Goal: Task Accomplishment & Management: Manage account settings

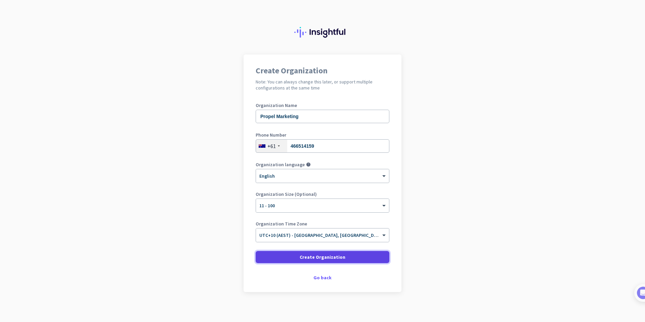
click at [313, 256] on span "Create Organization" at bounding box center [323, 256] width 46 height 7
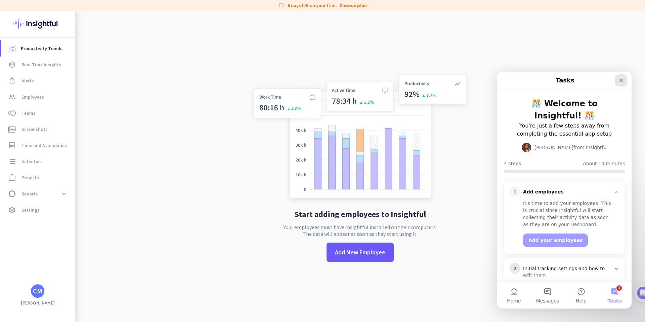
click at [622, 78] on icon "Close" at bounding box center [621, 80] width 5 height 5
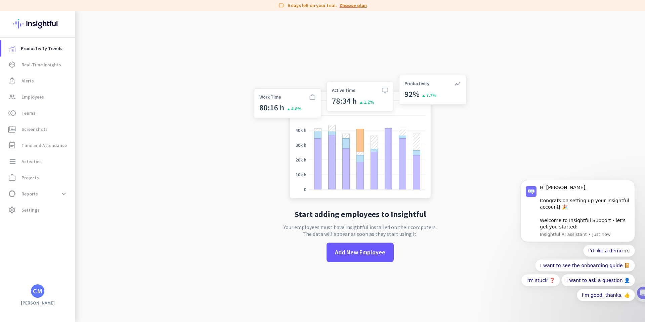
click at [344, 7] on link "Choose plan" at bounding box center [353, 5] width 27 height 7
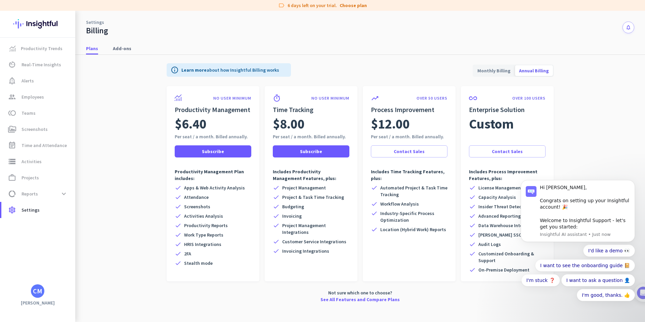
click at [503, 73] on span "Monthly Billing" at bounding box center [493, 71] width 41 height 16
click at [235, 154] on span at bounding box center [213, 151] width 77 height 16
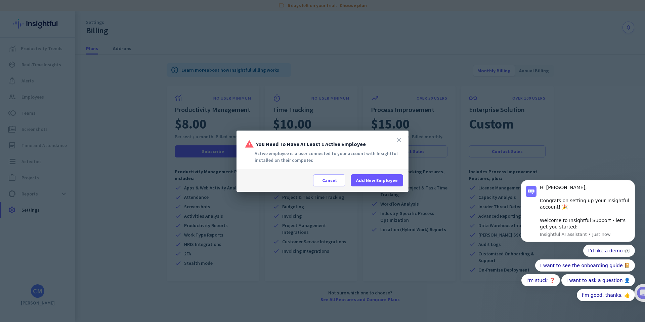
click at [400, 141] on icon "close" at bounding box center [399, 140] width 8 height 8
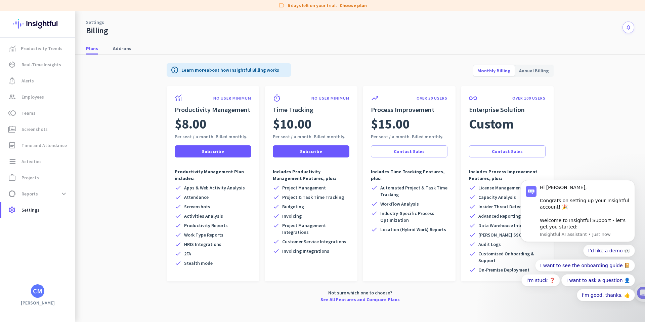
click at [33, 292] on div "CM" at bounding box center [37, 290] width 13 height 13
click at [90, 226] on div at bounding box center [322, 161] width 645 height 322
click at [43, 211] on span "settings Settings" at bounding box center [38, 210] width 63 height 8
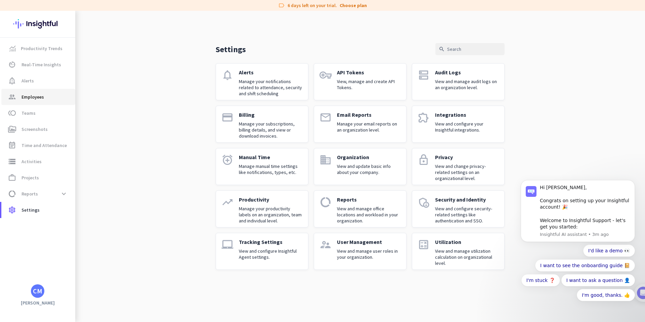
click at [36, 102] on link "group Employees" at bounding box center [38, 97] width 74 height 16
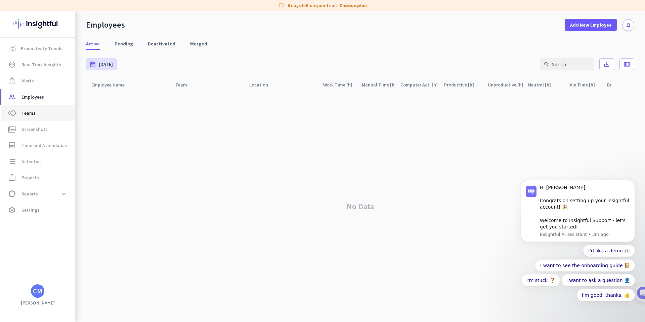
click at [35, 111] on span "toll Teams" at bounding box center [38, 113] width 63 height 8
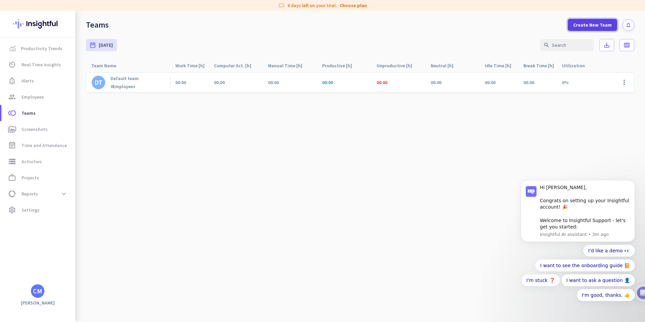
click at [582, 24] on span "Create New Team" at bounding box center [592, 25] width 39 height 7
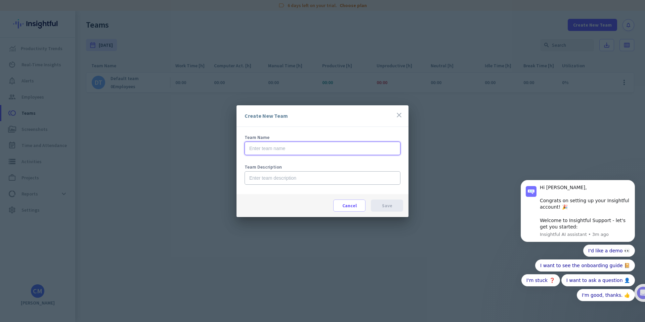
click at [298, 153] on input "text" at bounding box center [323, 147] width 156 height 13
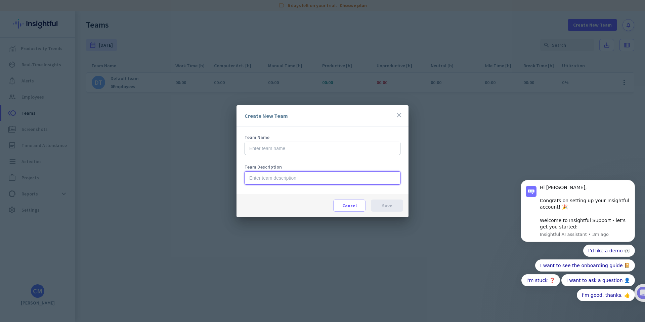
click at [260, 173] on input "text" at bounding box center [323, 177] width 156 height 13
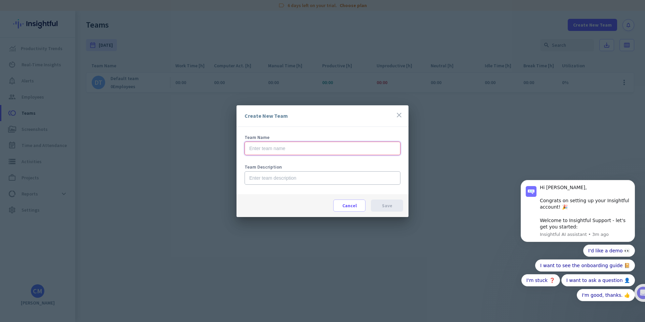
click at [276, 152] on input "text" at bounding box center [323, 147] width 156 height 13
type input "[PERSON_NAME] De La [PERSON_NAME]"
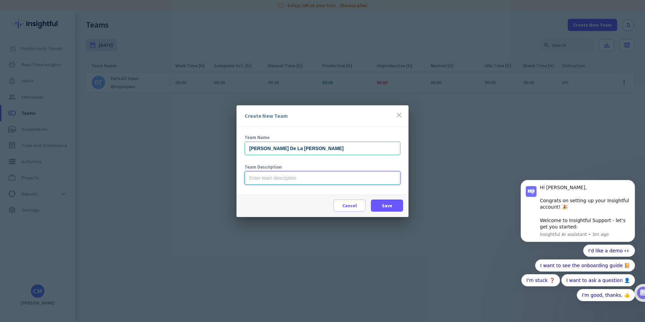
click at [298, 180] on input "text" at bounding box center [323, 177] width 156 height 13
click at [295, 151] on input "[PERSON_NAME] De La [PERSON_NAME]" at bounding box center [323, 147] width 156 height 13
click at [292, 172] on input "text" at bounding box center [323, 177] width 156 height 13
paste input "[PERSON_NAME] De La [PERSON_NAME]"
type input "[PERSON_NAME] De La [PERSON_NAME]"
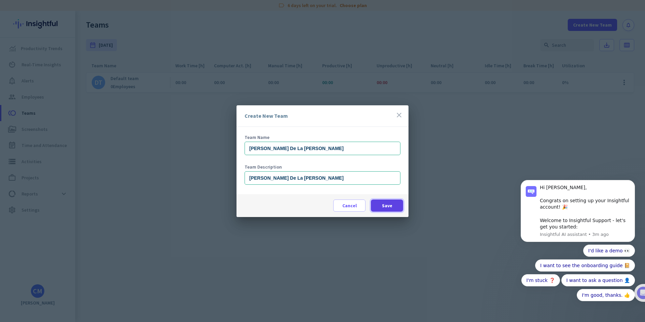
click at [381, 200] on span at bounding box center [387, 205] width 32 height 16
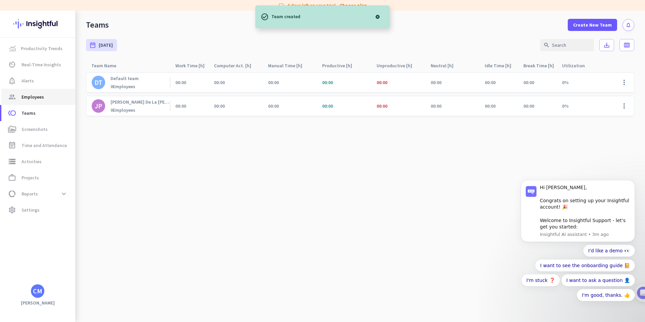
click at [35, 92] on link "group Employees" at bounding box center [38, 97] width 74 height 16
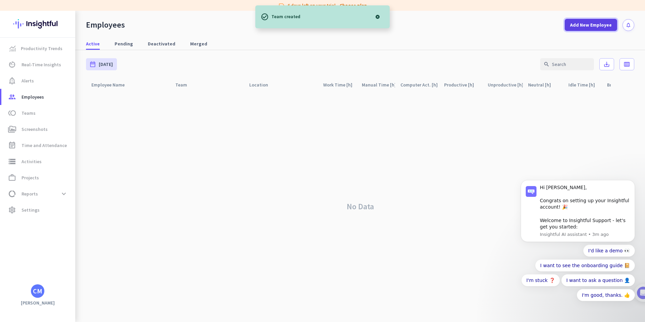
click at [572, 23] on span "Add New Employee" at bounding box center [591, 25] width 42 height 7
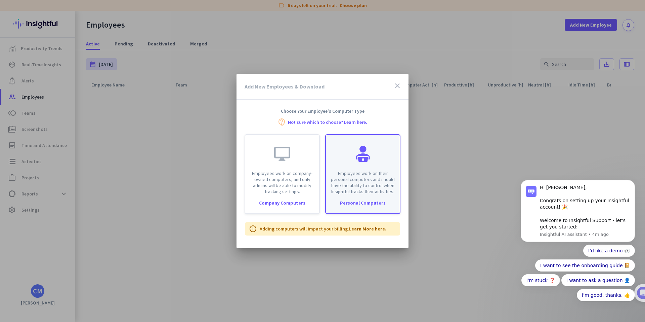
click at [349, 201] on div "Personal Computers" at bounding box center [363, 202] width 74 height 5
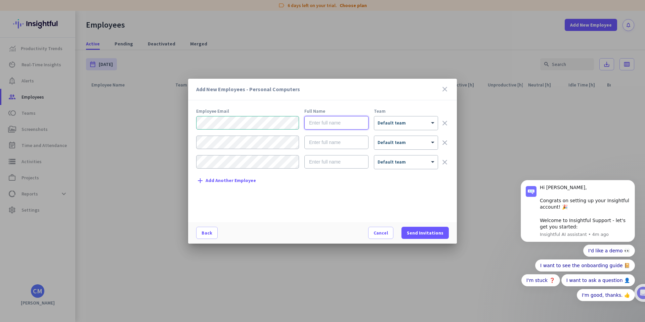
click at [317, 120] on input "text" at bounding box center [336, 122] width 64 height 13
type input "[PERSON_NAME] De La [PERSON_NAME]"
click at [391, 124] on span "Default team" at bounding box center [392, 123] width 28 height 6
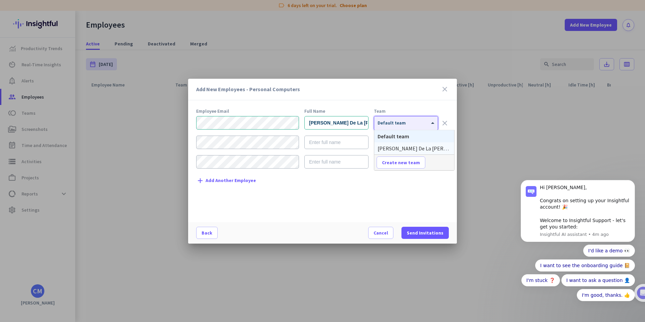
click at [396, 145] on span "[PERSON_NAME] De La [PERSON_NAME]" at bounding box center [425, 148] width 94 height 7
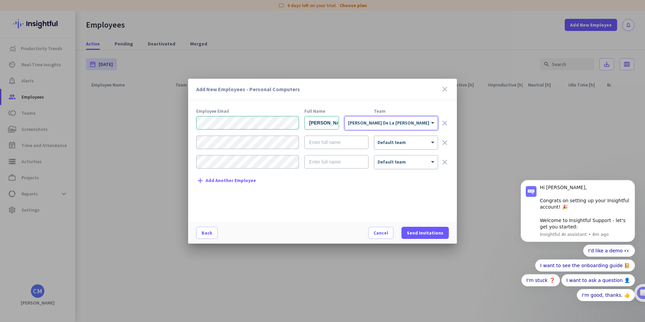
click at [385, 105] on div "Add New Employees - Personal Computers close Employee Email Full Name Team [PER…" at bounding box center [322, 161] width 269 height 165
click at [302, 185] on div "Employee Email Full Name Team [PERSON_NAME] De La [PERSON_NAME] × [PERSON_NAME]…" at bounding box center [325, 162] width 258 height 107
click at [429, 232] on span "Send Invitations" at bounding box center [425, 232] width 37 height 7
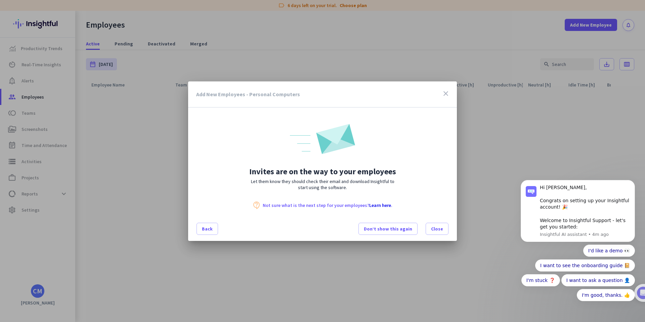
drag, startPoint x: 245, startPoint y: 169, endPoint x: 362, endPoint y: 185, distance: 118.1
click at [362, 185] on div "Invites are on the way to your employees Let them know they should check their …" at bounding box center [322, 158] width 269 height 101
click at [362, 185] on p "Let them know they should check their email and download Insightful to start us…" at bounding box center [322, 184] width 269 height 12
